Goal: Find specific page/section

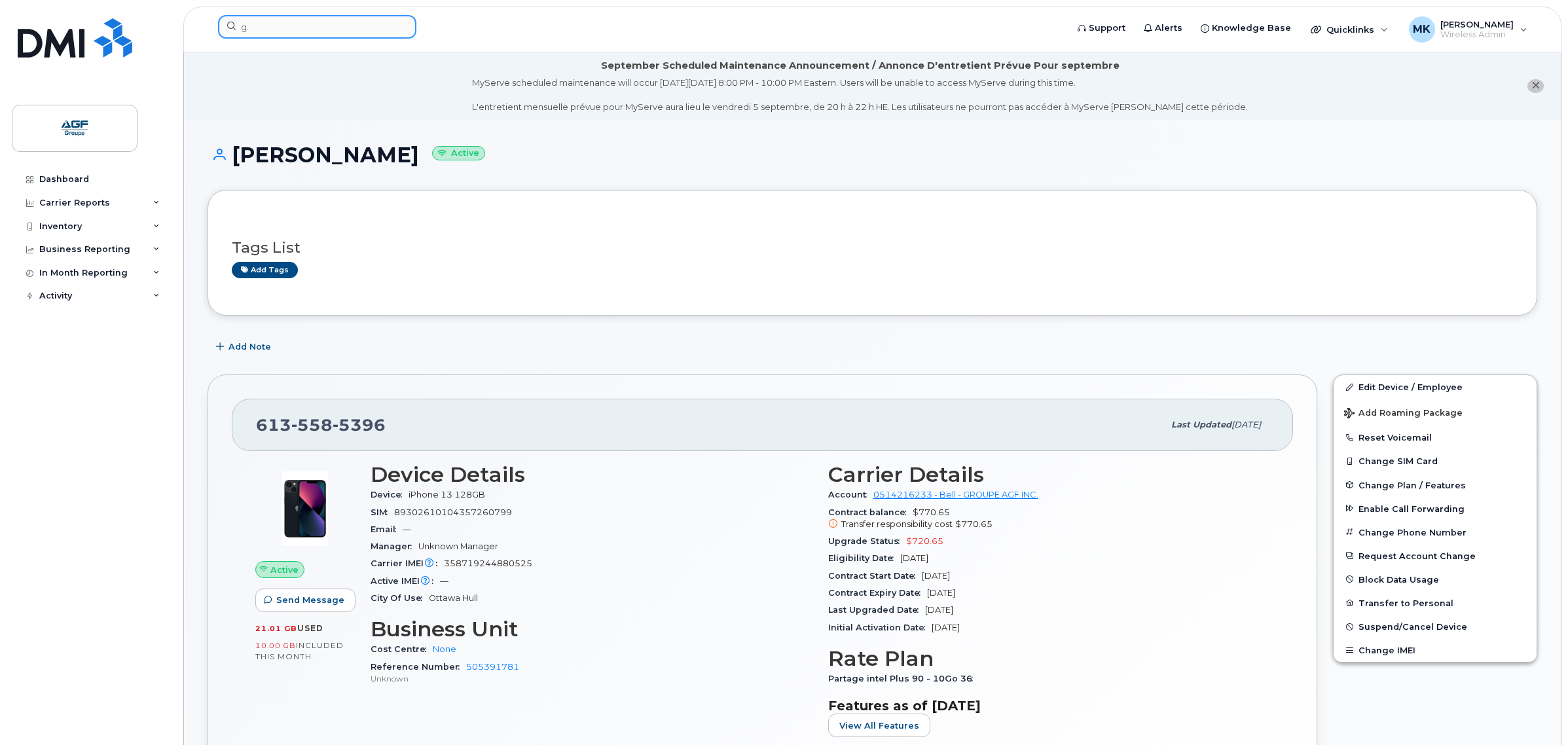
click at [309, 26] on input "g." at bounding box center [317, 27] width 199 height 24
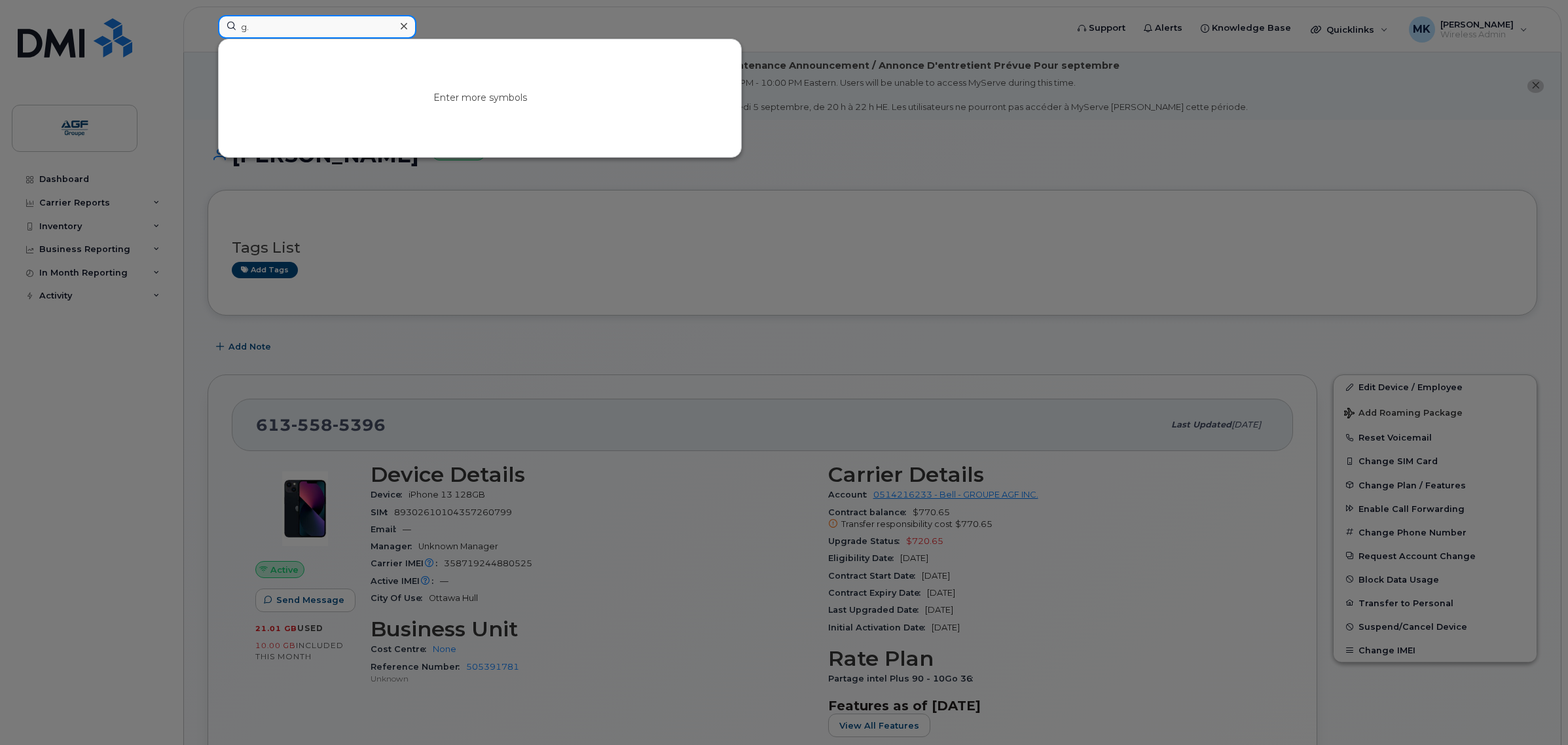
drag, startPoint x: 0, startPoint y: 0, endPoint x: 195, endPoint y: 27, distance: 196.9
click at [207, 27] on div "g. Enter more symbols" at bounding box center [638, 30] width 861 height 29
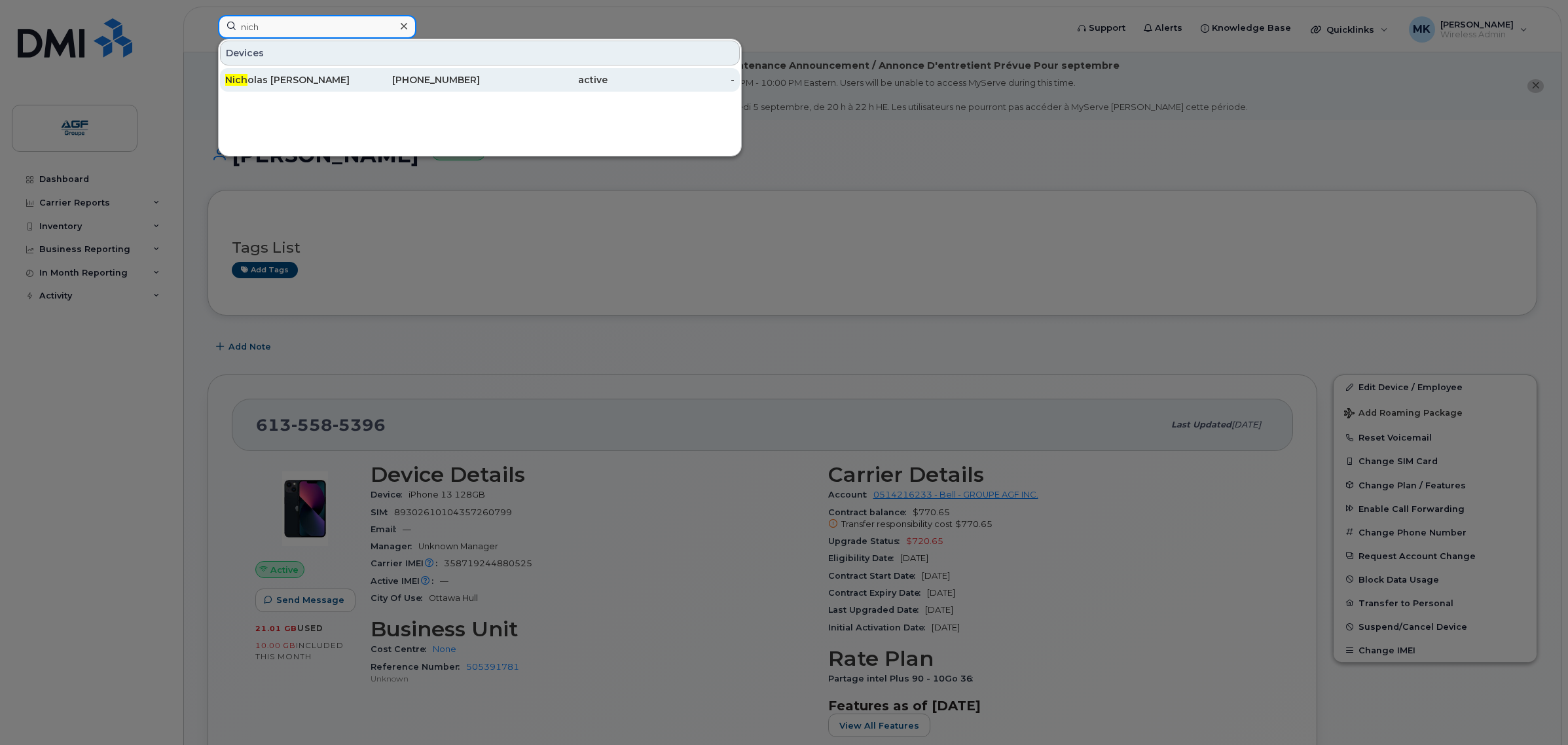
type input "nich"
drag, startPoint x: 305, startPoint y: 77, endPoint x: 257, endPoint y: 92, distance: 50.3
click at [305, 77] on div "Nich olas [PERSON_NAME]" at bounding box center [289, 80] width 128 height 13
